Goal: Browse casually

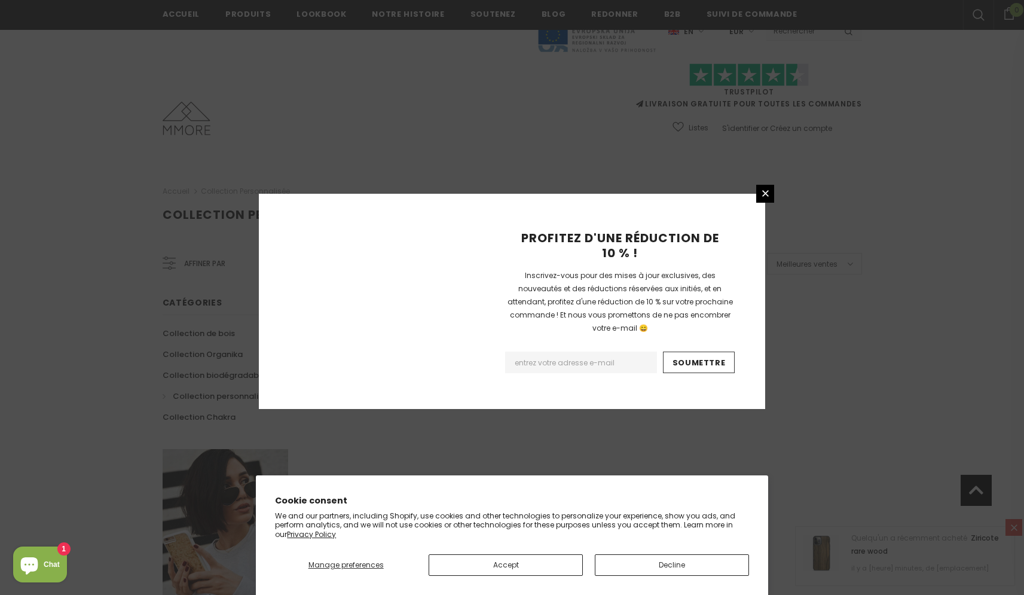
scroll to position [659, 0]
